Goal: Register for event/course

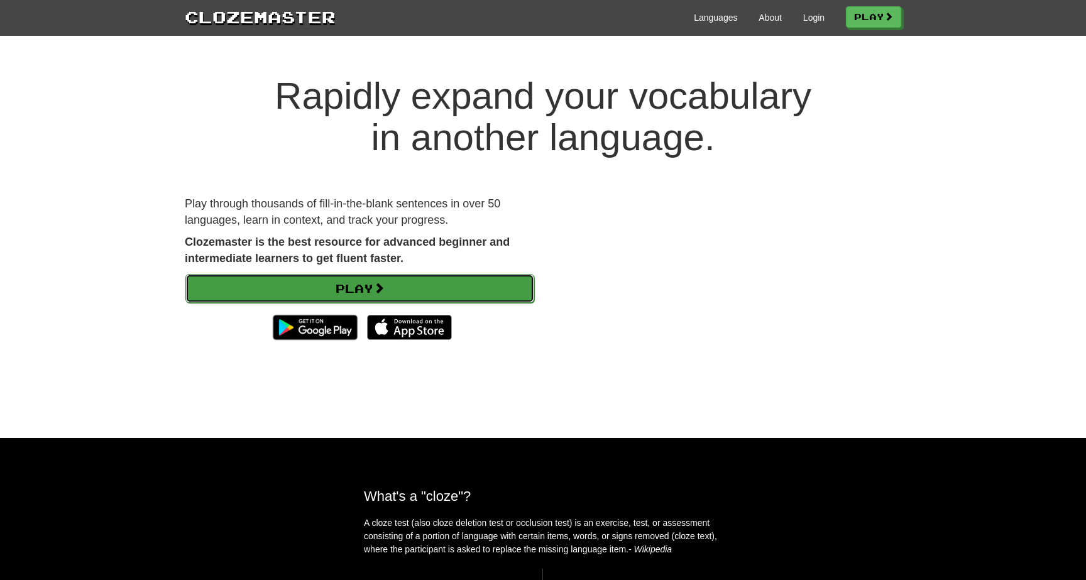
click at [412, 294] on link "Play" at bounding box center [359, 288] width 349 height 29
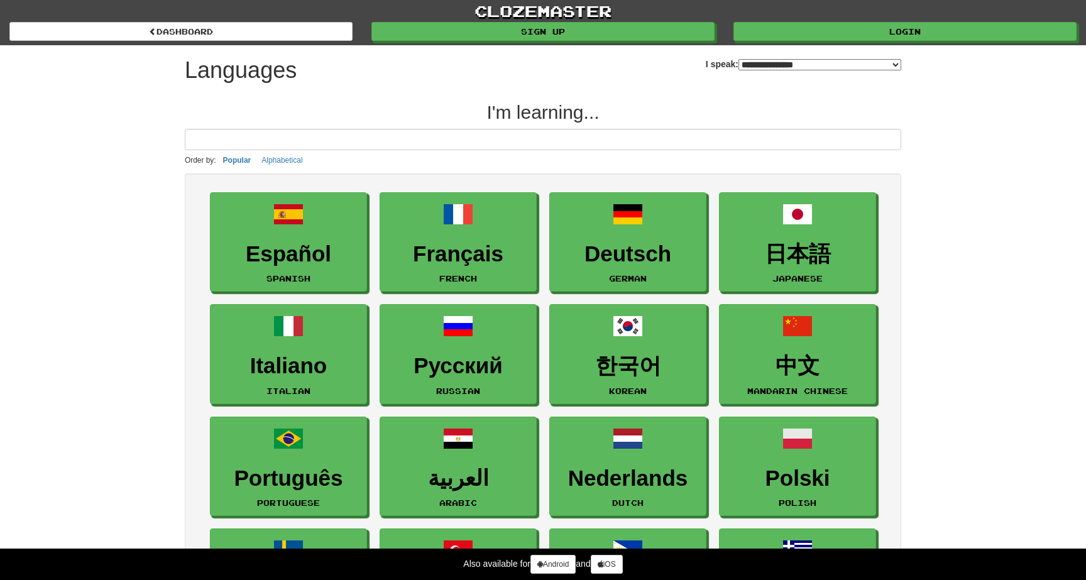
select select "*******"
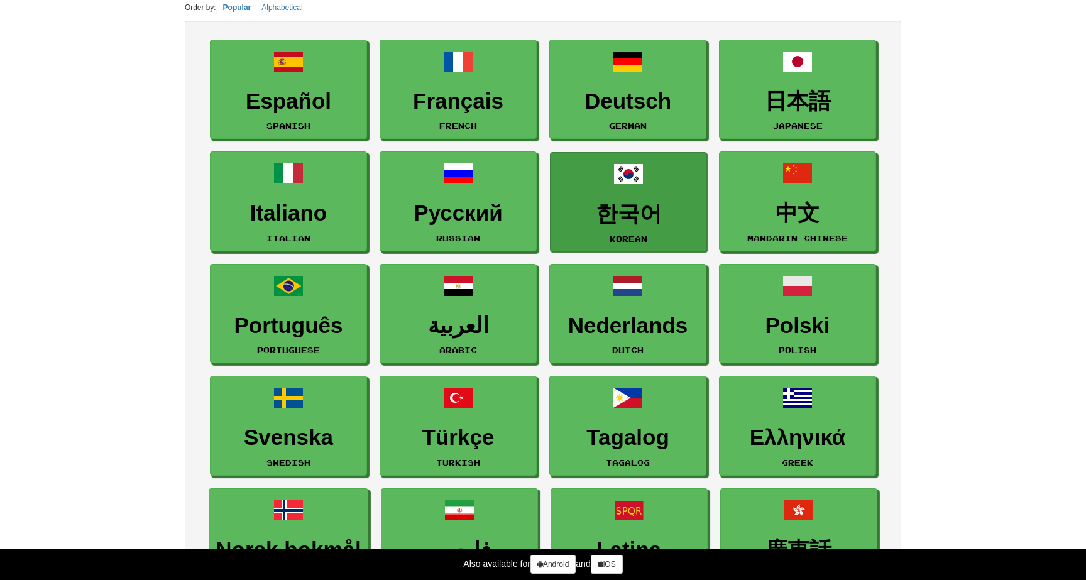
scroll to position [158, 0]
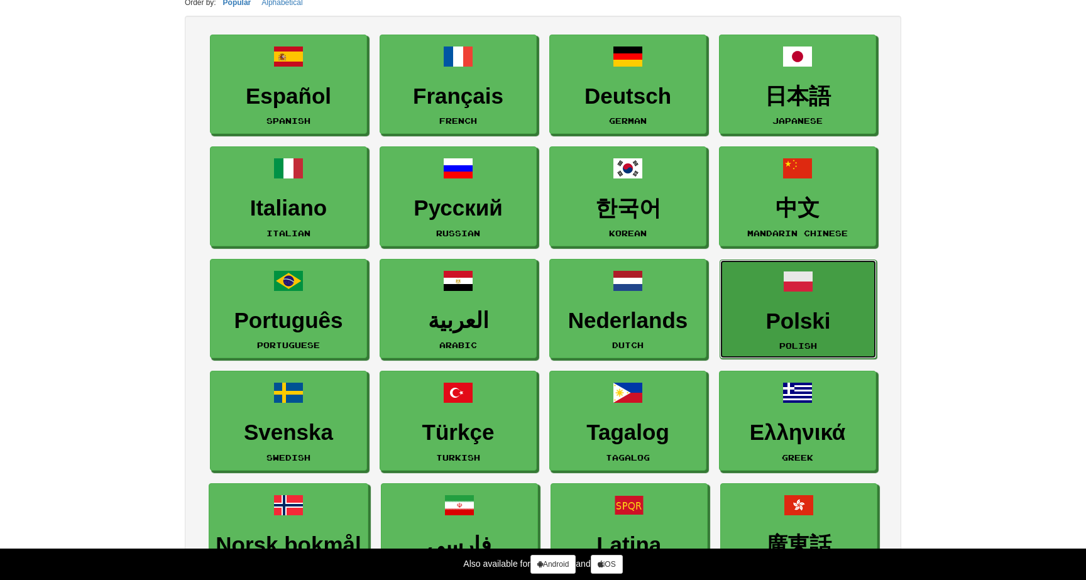
click at [820, 306] on link "Polski Polish" at bounding box center [797, 310] width 157 height 100
